Goal: Navigation & Orientation: Find specific page/section

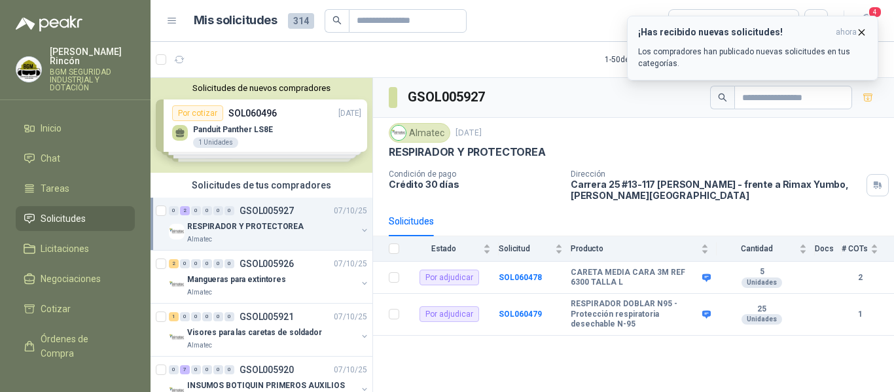
click at [709, 35] on h3 "¡Has recibido nuevas solicitudes!" at bounding box center [734, 32] width 192 height 11
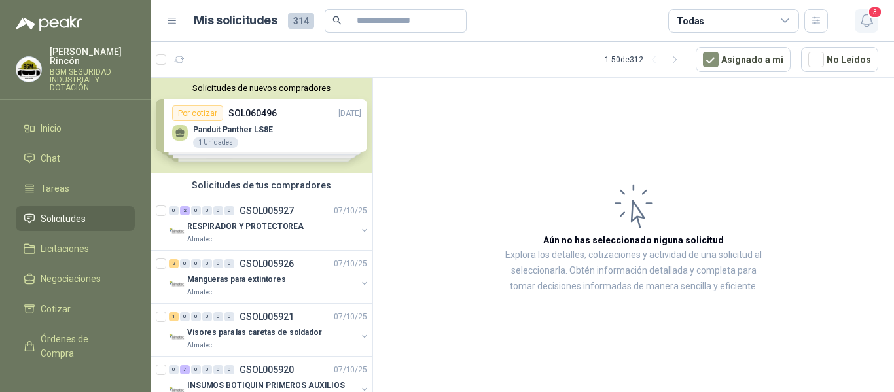
click at [875, 26] on button "3" at bounding box center [867, 21] width 24 height 24
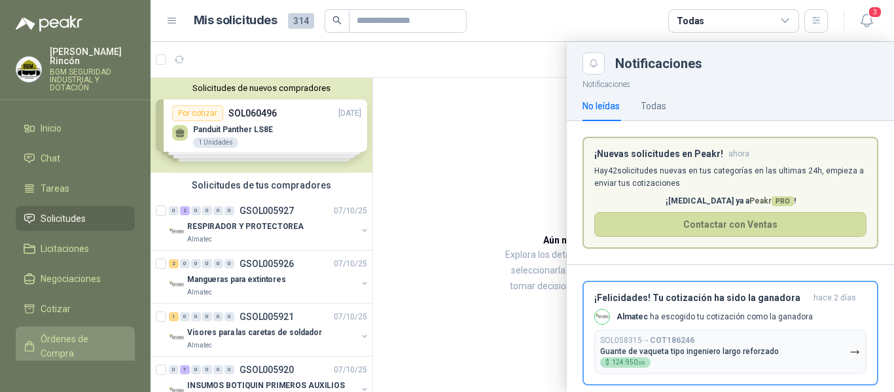
click at [58, 352] on link "Órdenes de Compra" at bounding box center [75, 346] width 119 height 39
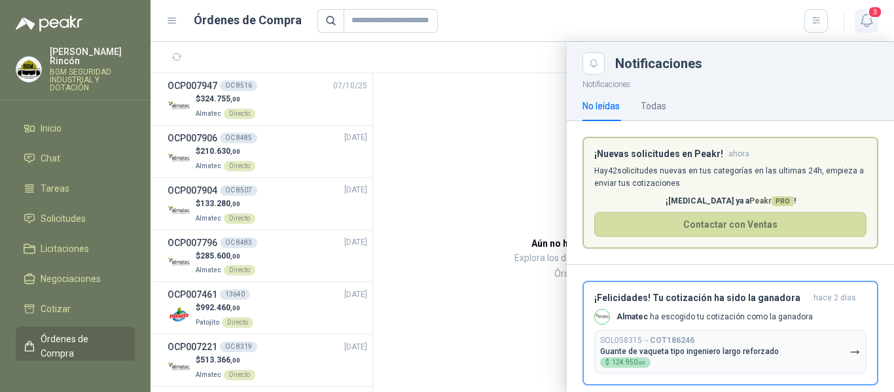
click at [878, 16] on span "3" at bounding box center [875, 12] width 14 height 12
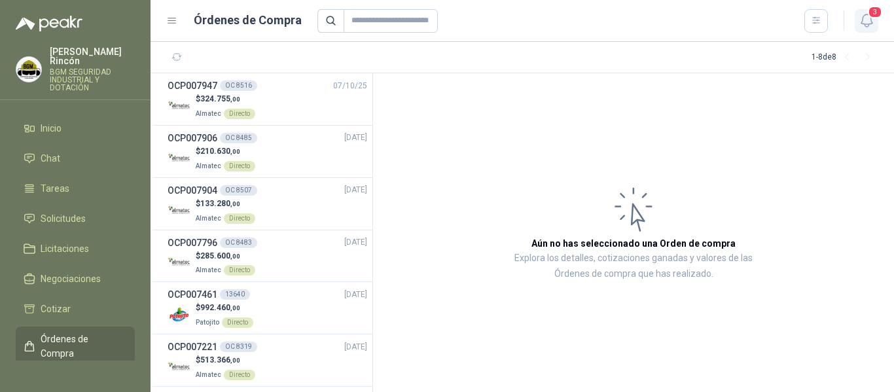
click at [868, 31] on button "3" at bounding box center [867, 21] width 24 height 24
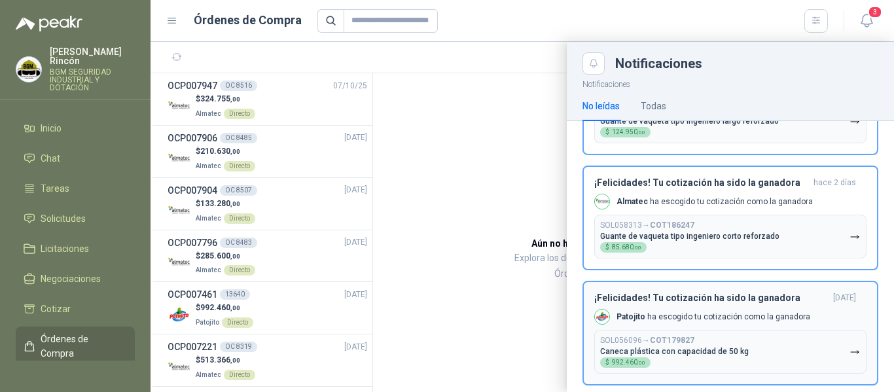
scroll to position [249, 0]
